Goal: Information Seeking & Learning: Learn about a topic

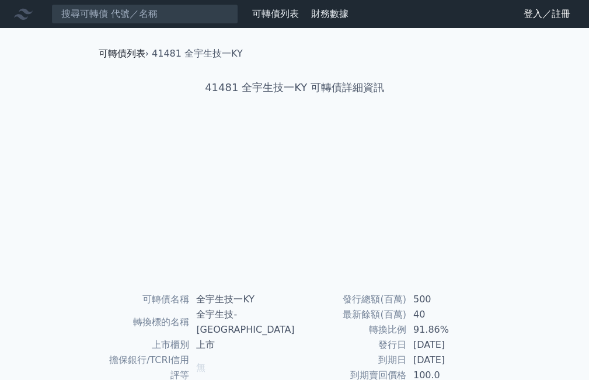
click at [119, 56] on link "可轉債列表" at bounding box center [122, 53] width 47 height 11
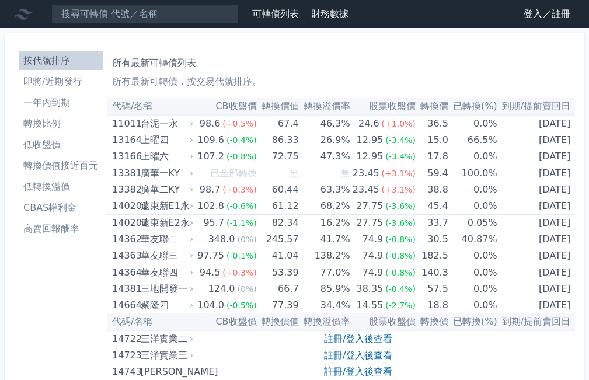
click at [67, 79] on li "即將/近期發行" at bounding box center [61, 82] width 84 height 14
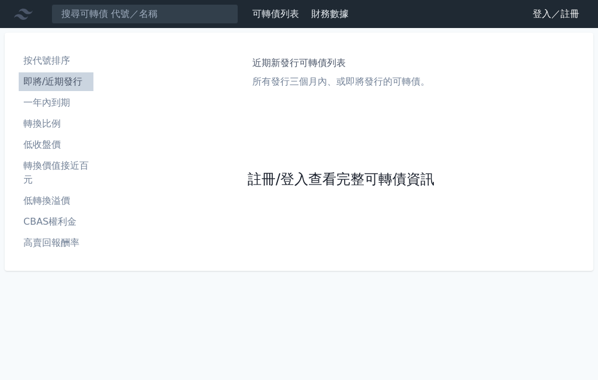
click at [313, 184] on link "註冊/登入查看完整可轉債資訊" at bounding box center [341, 180] width 187 height 19
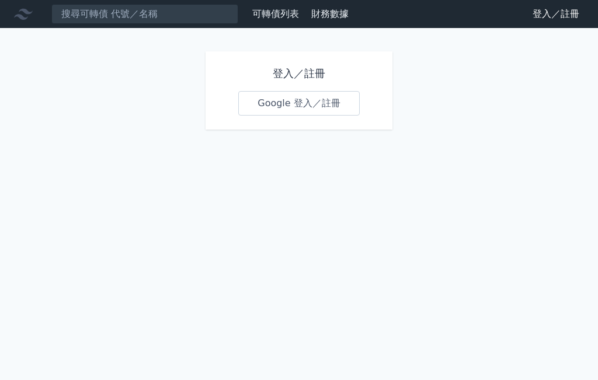
click at [295, 98] on link "Google 登入／註冊" at bounding box center [299, 103] width 122 height 25
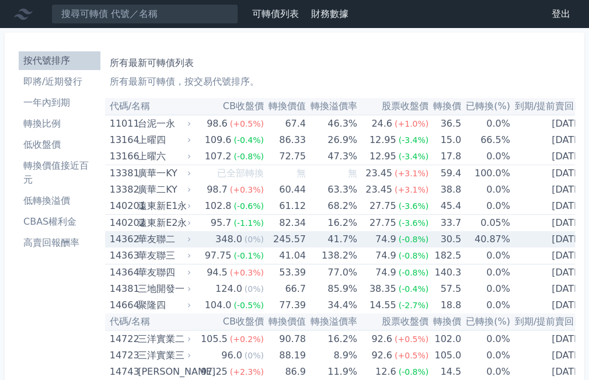
click at [69, 84] on li "即將/近期發行" at bounding box center [60, 82] width 82 height 14
